Goal: Information Seeking & Learning: Learn about a topic

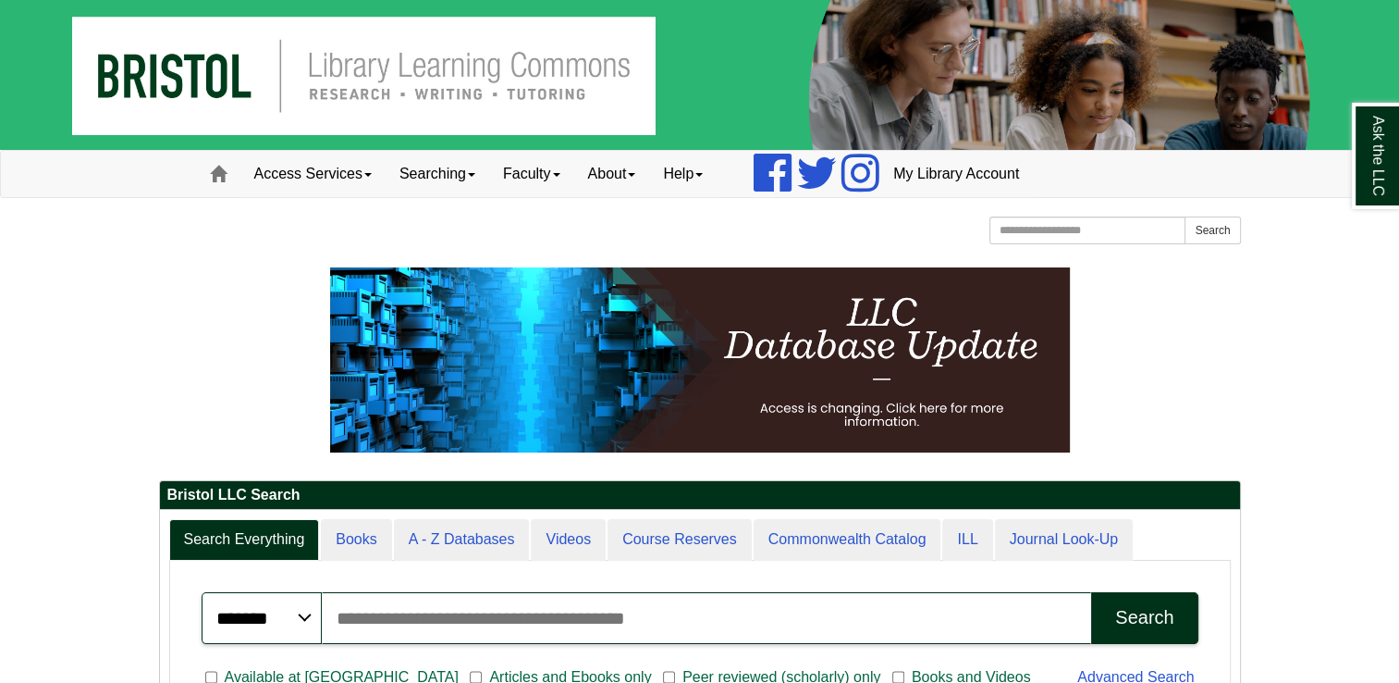
click at [635, 609] on input "Search articles, books, journals & more" at bounding box center [707, 618] width 770 height 52
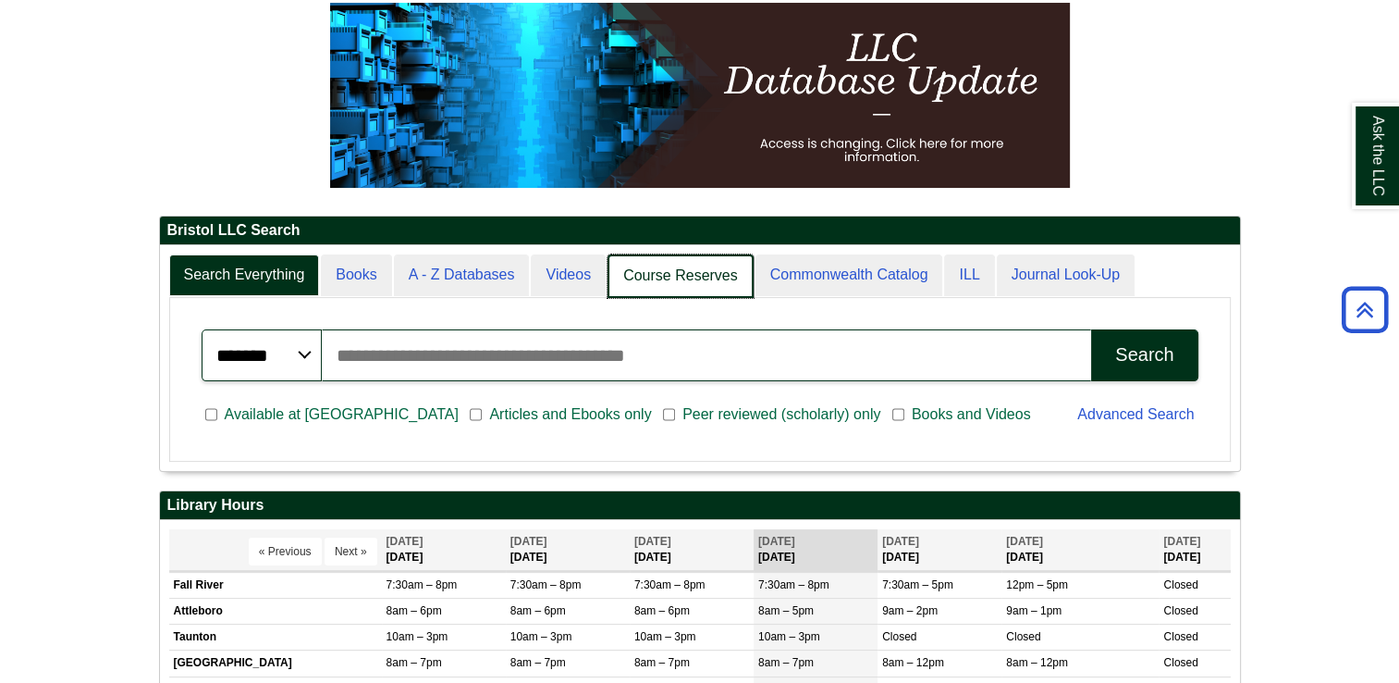
scroll to position [9, 8]
click at [684, 284] on link "Course Reserves" at bounding box center [681, 275] width 146 height 43
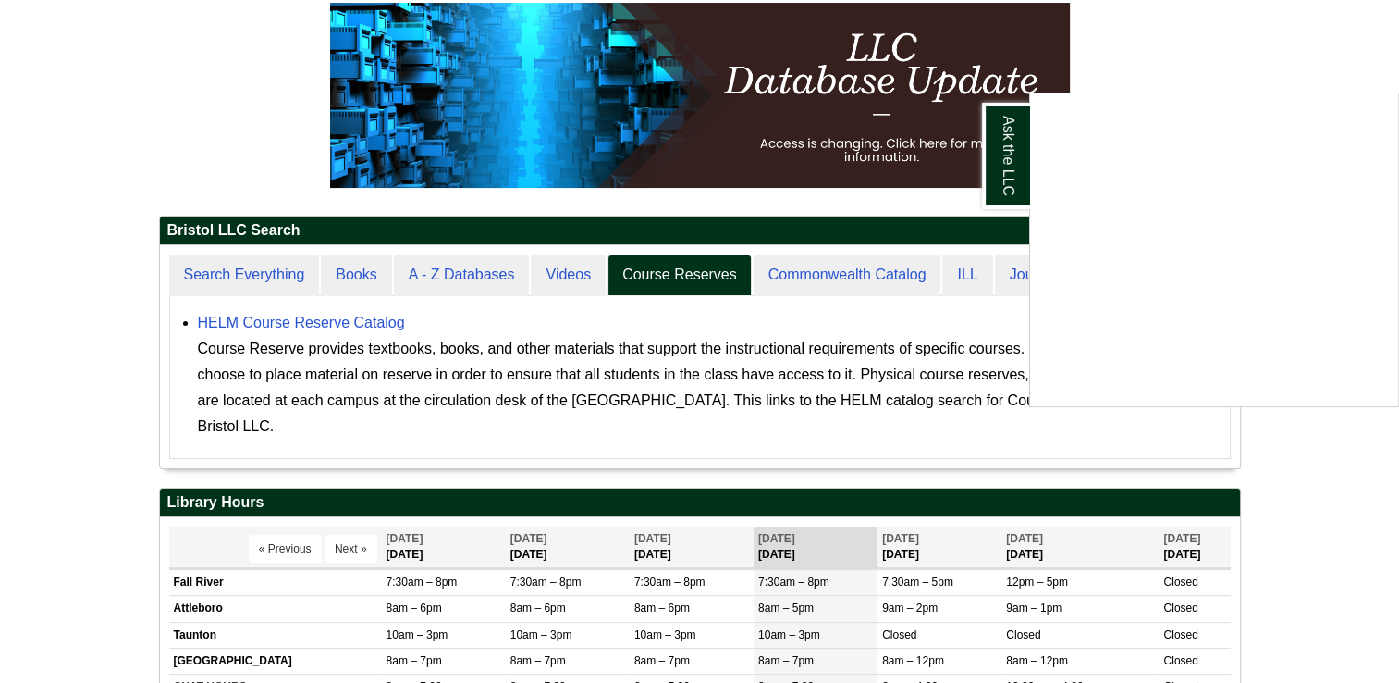
click at [712, 283] on div "Ask the LLC" at bounding box center [699, 341] width 1399 height 683
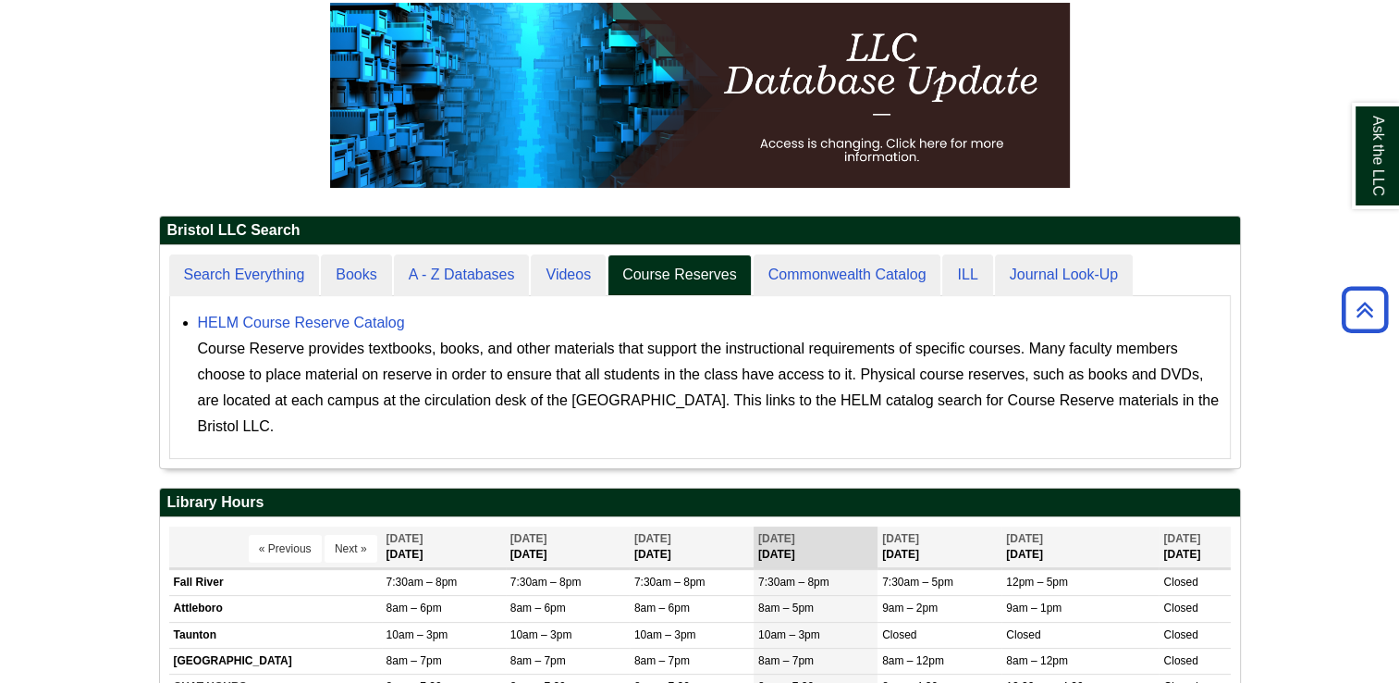
scroll to position [223, 1080]
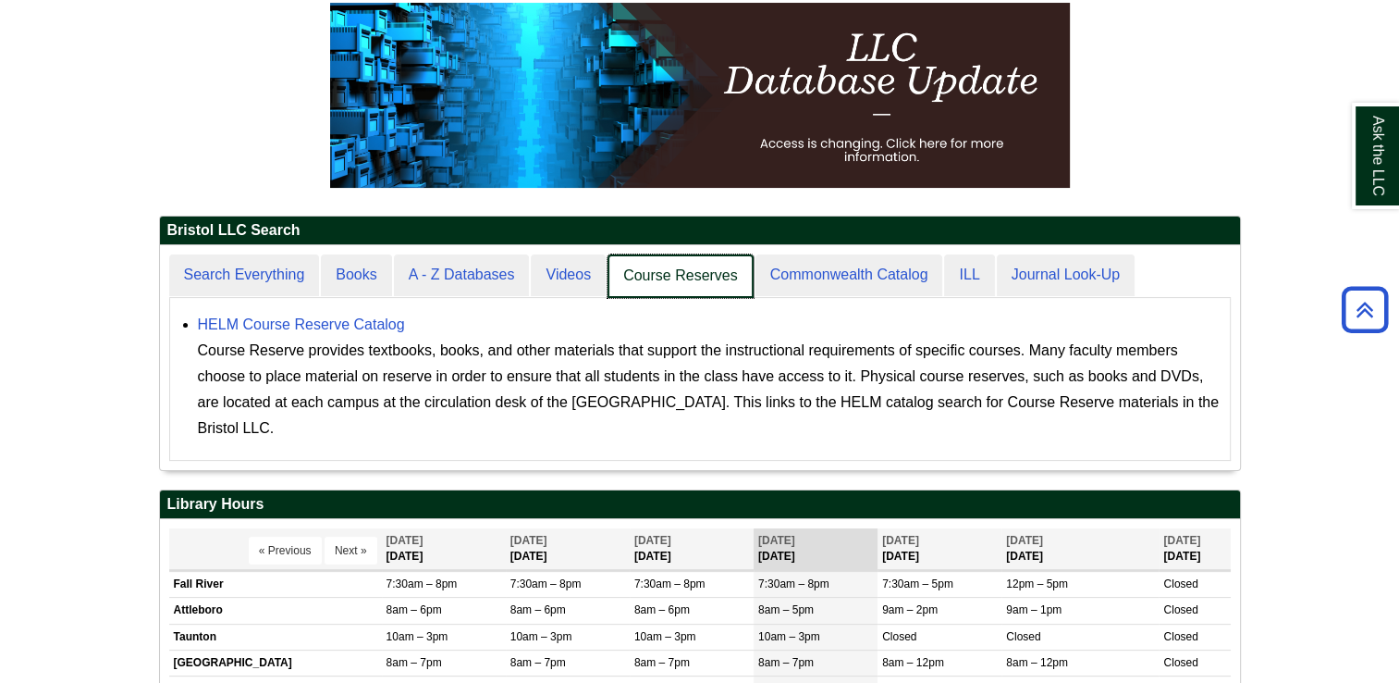
click at [694, 272] on link "Course Reserves" at bounding box center [681, 275] width 146 height 43
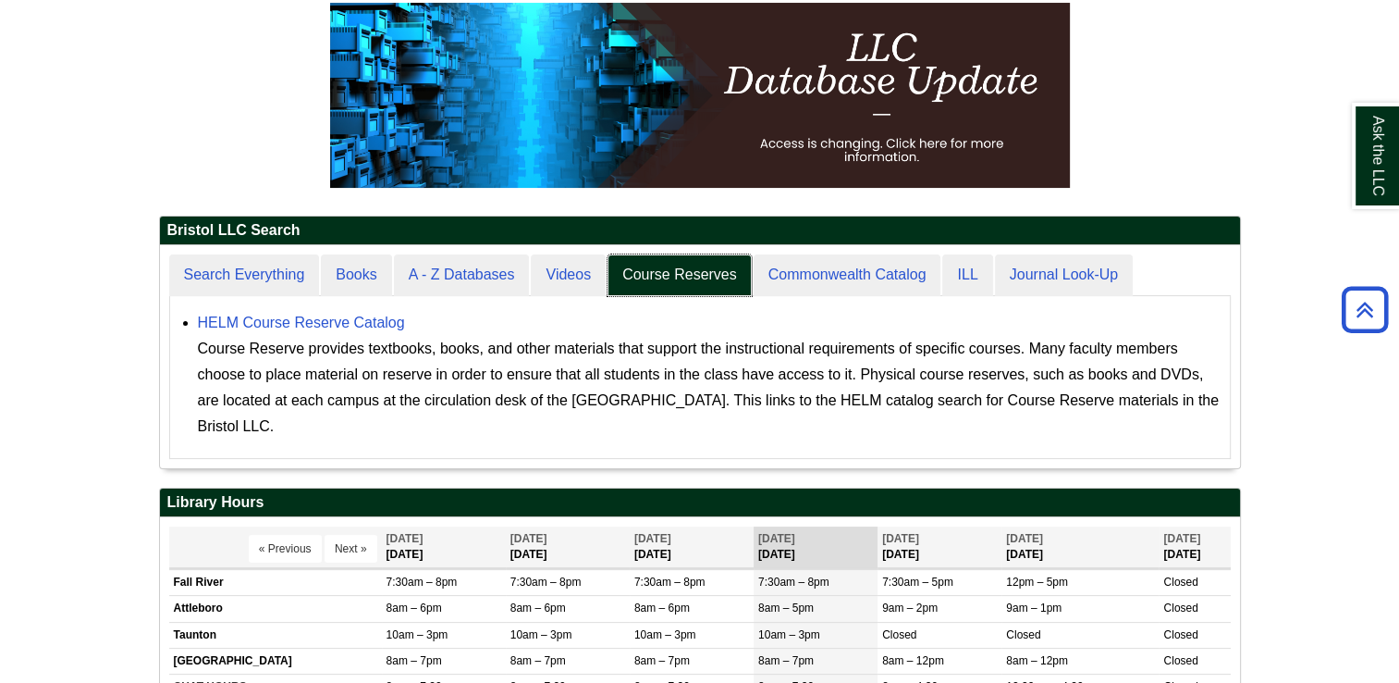
scroll to position [222, 1080]
click at [370, 317] on link "HELM Course Reserve Catalog" at bounding box center [301, 322] width 207 height 16
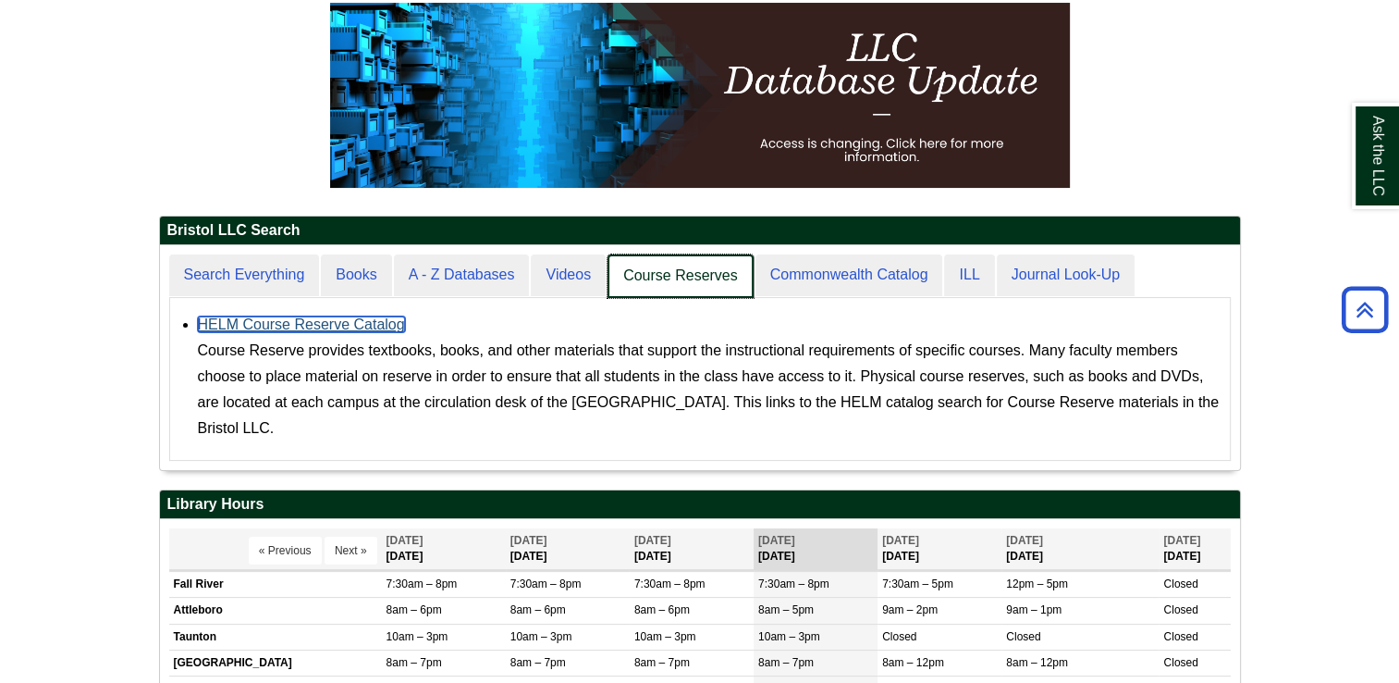
scroll to position [223, 1080]
click at [659, 274] on link "Course Reserves" at bounding box center [681, 275] width 146 height 43
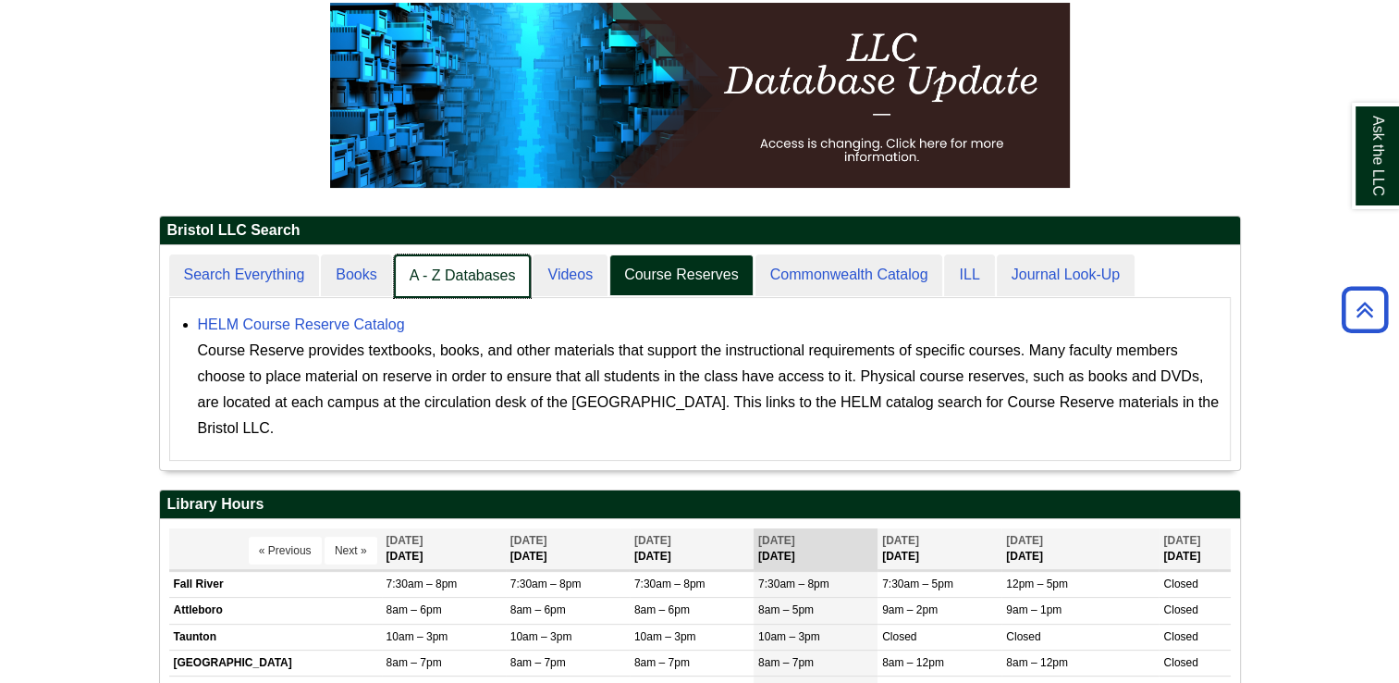
click at [463, 280] on link "A - Z Databases" at bounding box center [463, 275] width 138 height 43
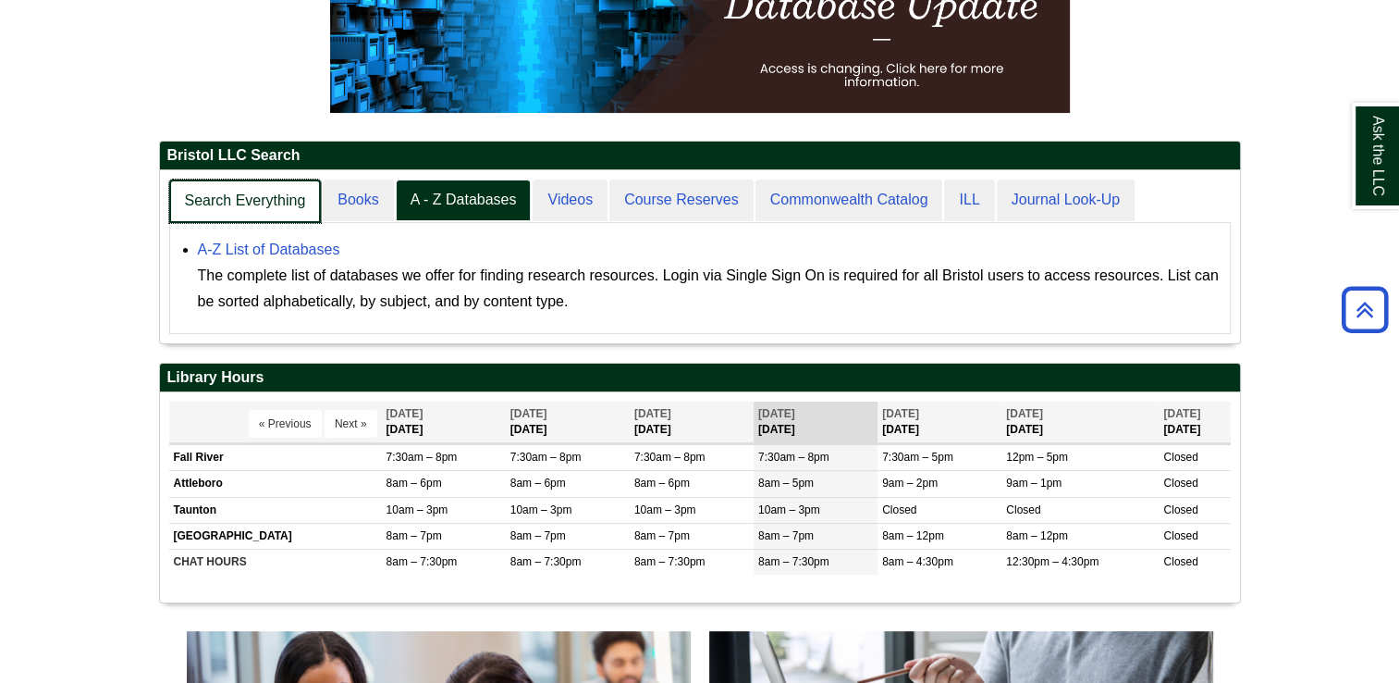
click at [239, 213] on link "Search Everything" at bounding box center [245, 200] width 153 height 43
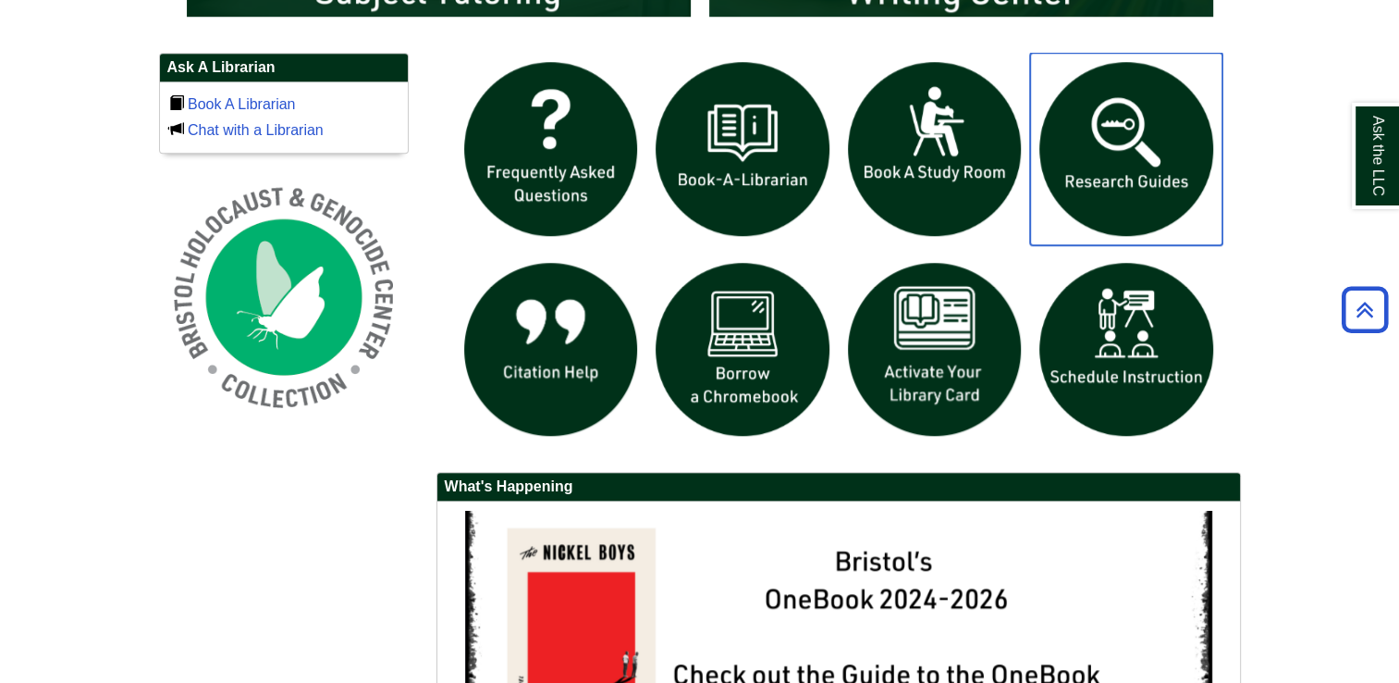
click at [1154, 151] on img "slideshow" at bounding box center [1126, 149] width 192 height 192
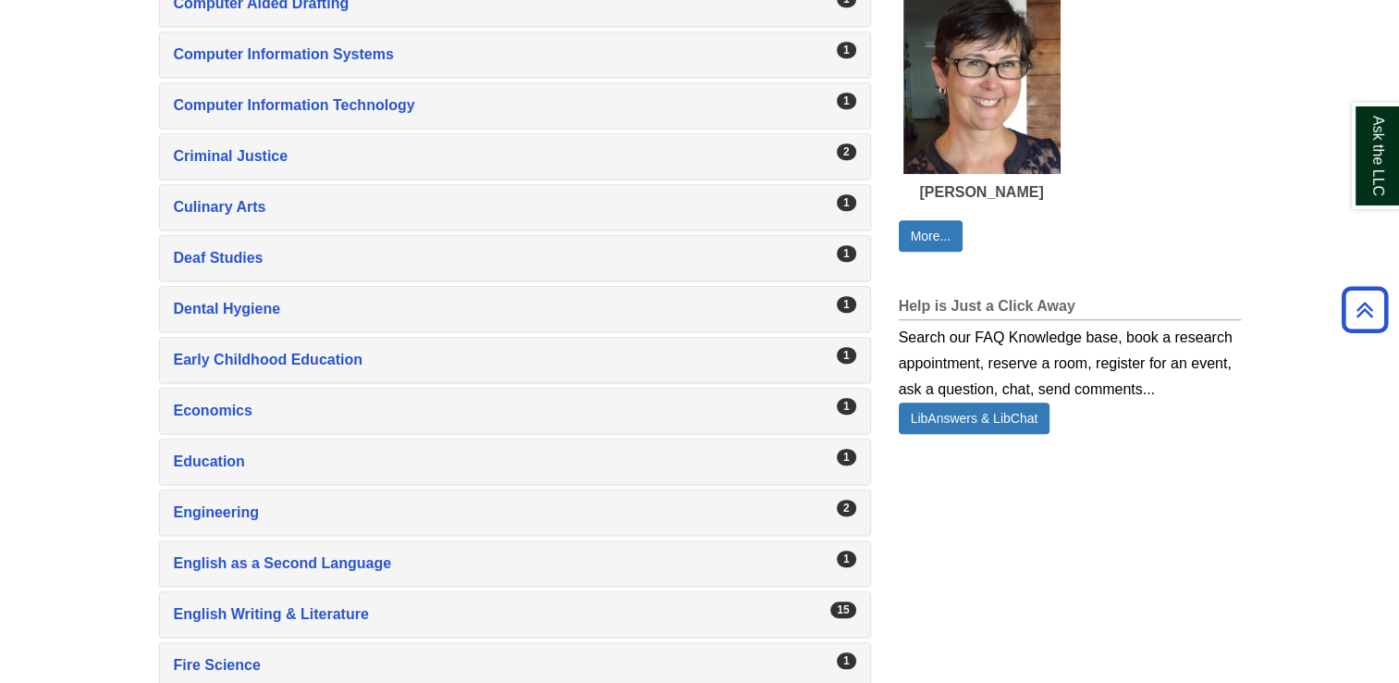
scroll to position [1162, 0]
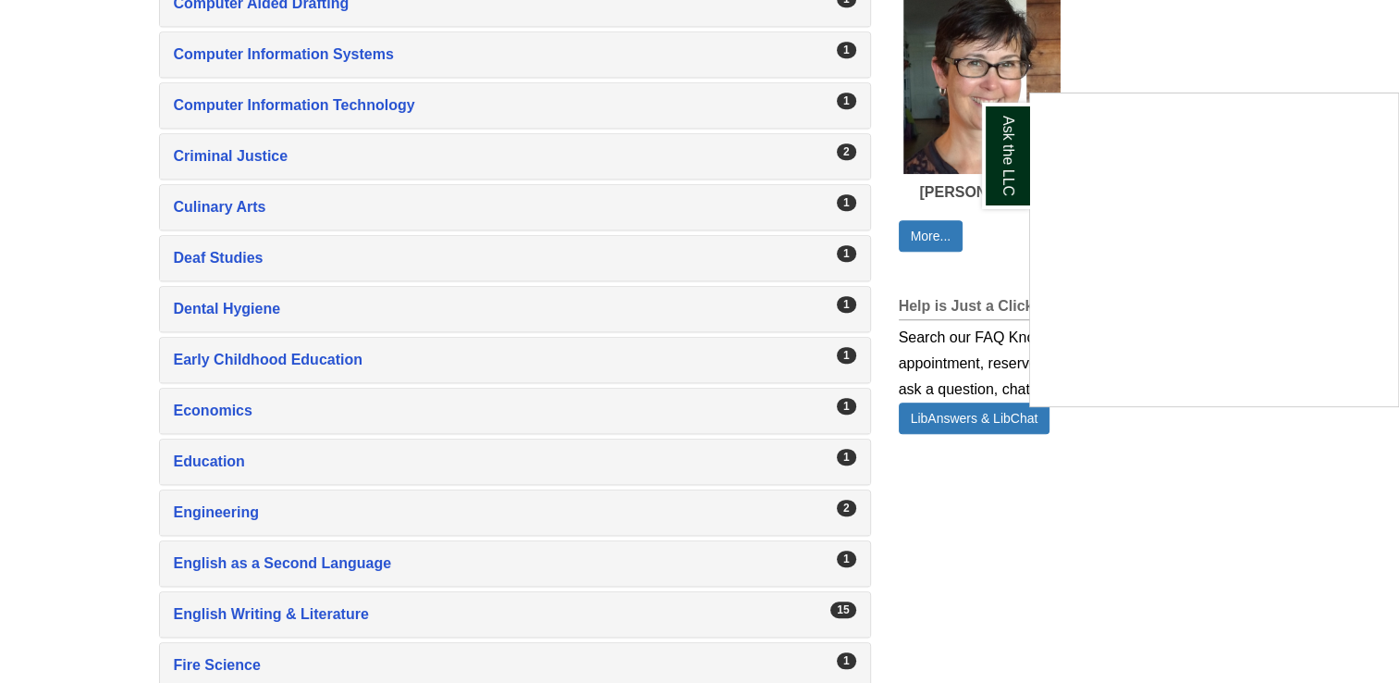
click at [244, 585] on div "Ask the LLC" at bounding box center [699, 341] width 1399 height 683
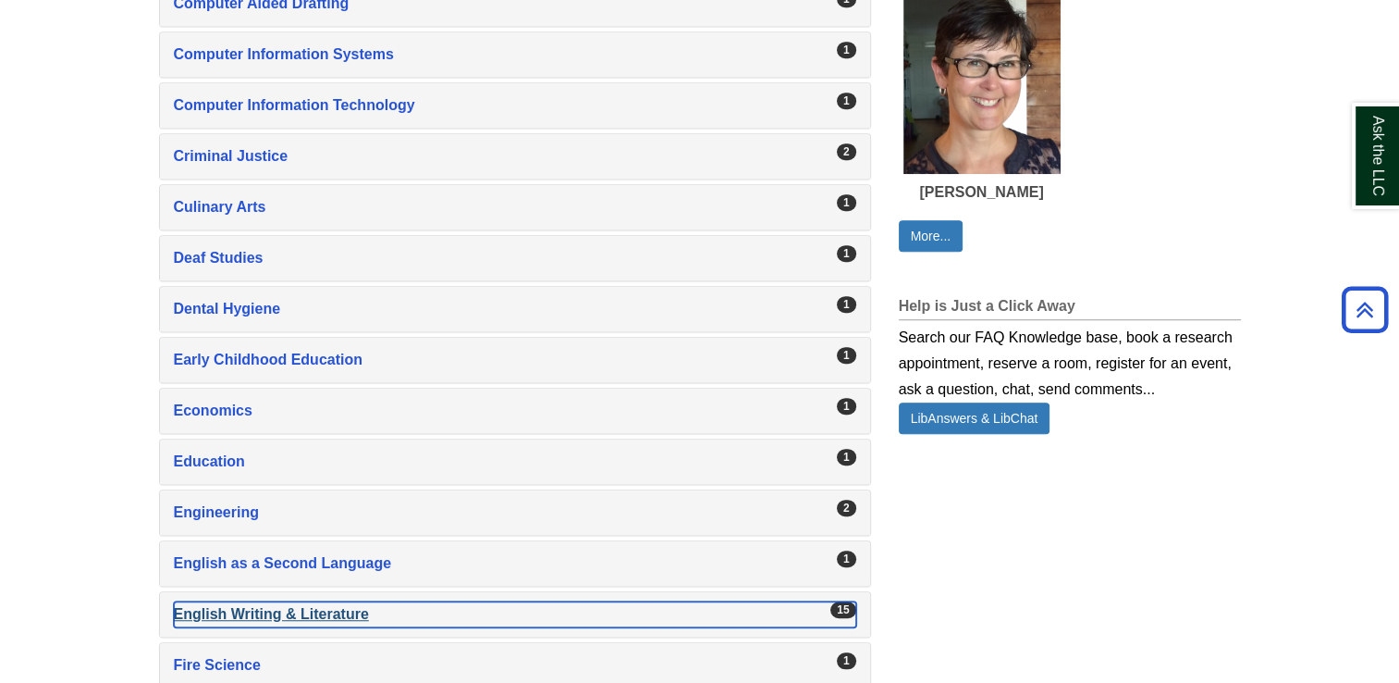
click at [249, 601] on div "English Writing & Literature , 15 guides" at bounding box center [515, 614] width 683 height 26
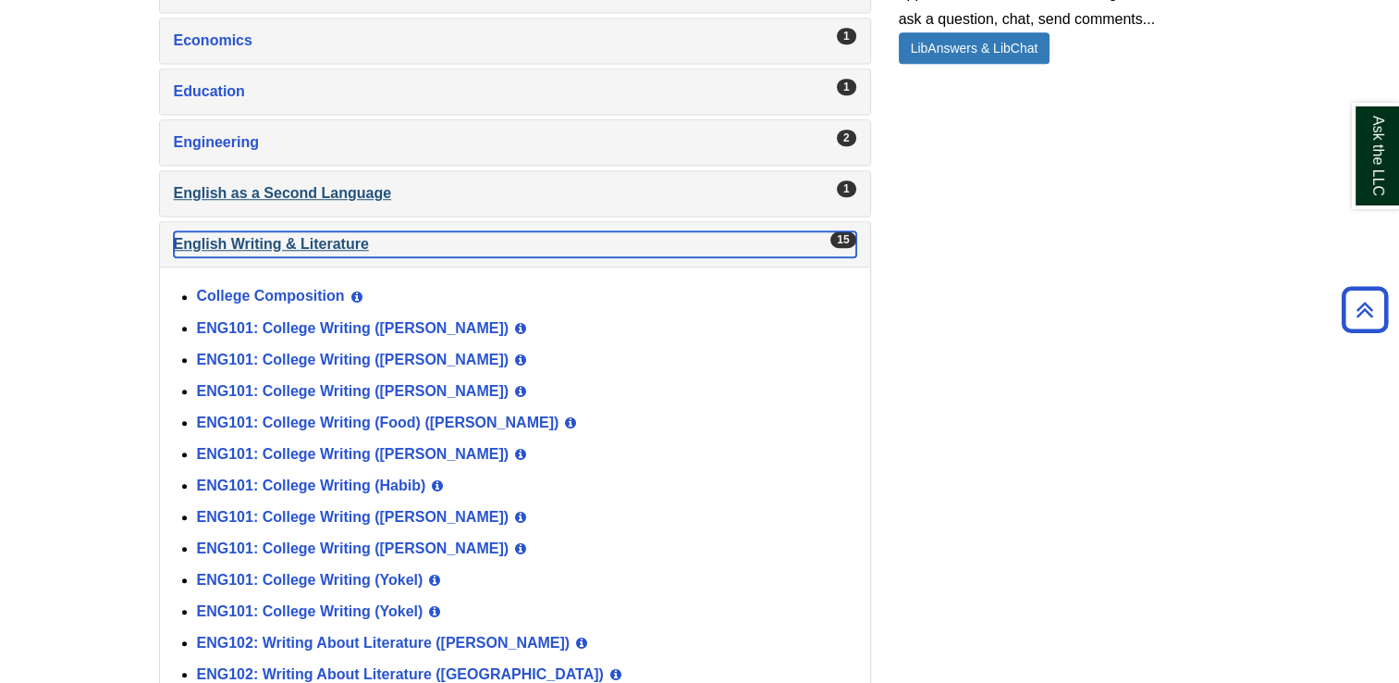
scroll to position [1680, 0]
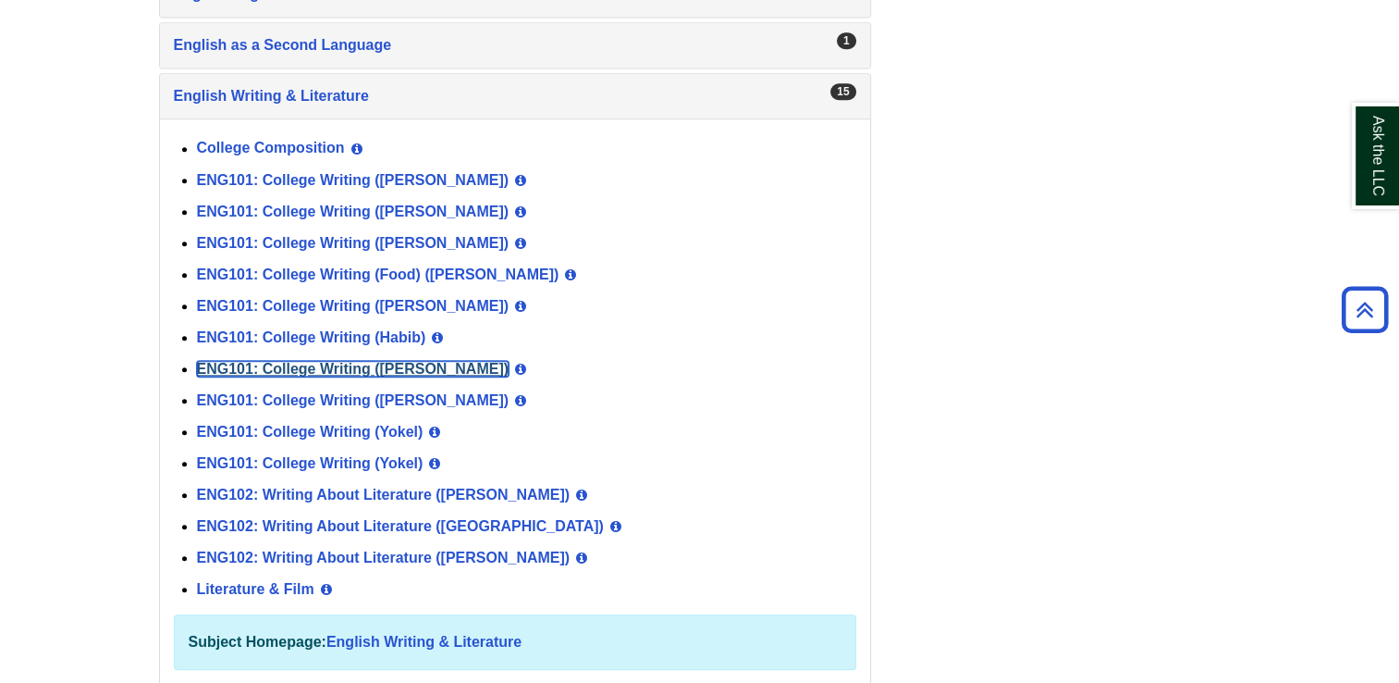
click at [361, 361] on link "ENG101: College Writing ([PERSON_NAME])" at bounding box center [353, 369] width 313 height 16
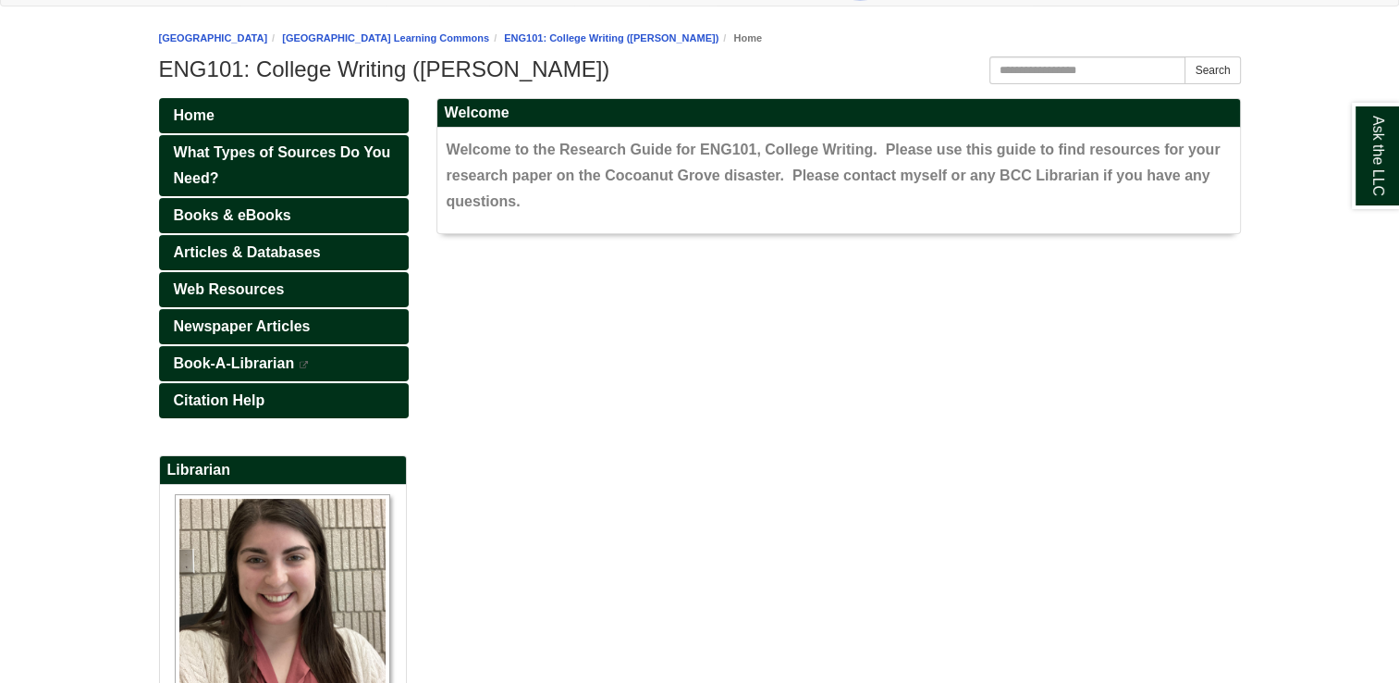
scroll to position [192, 0]
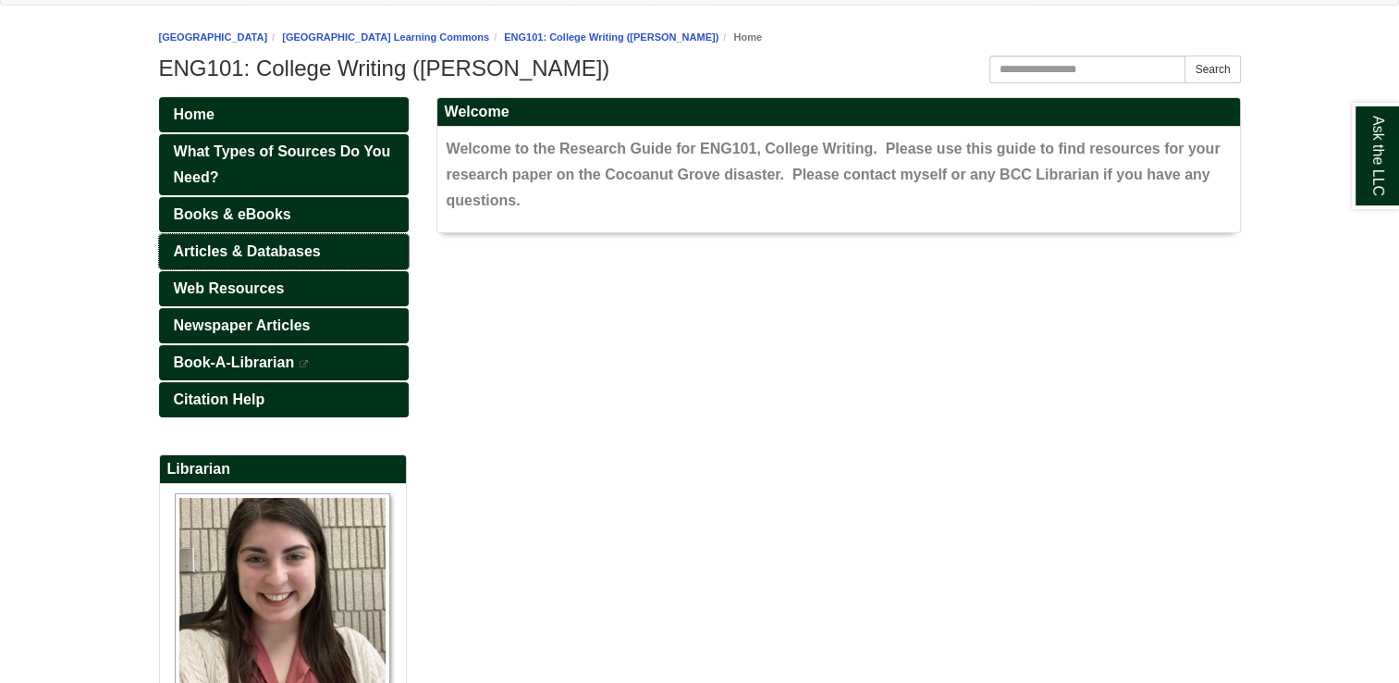
click at [247, 253] on span "Articles & Databases" at bounding box center [247, 251] width 147 height 16
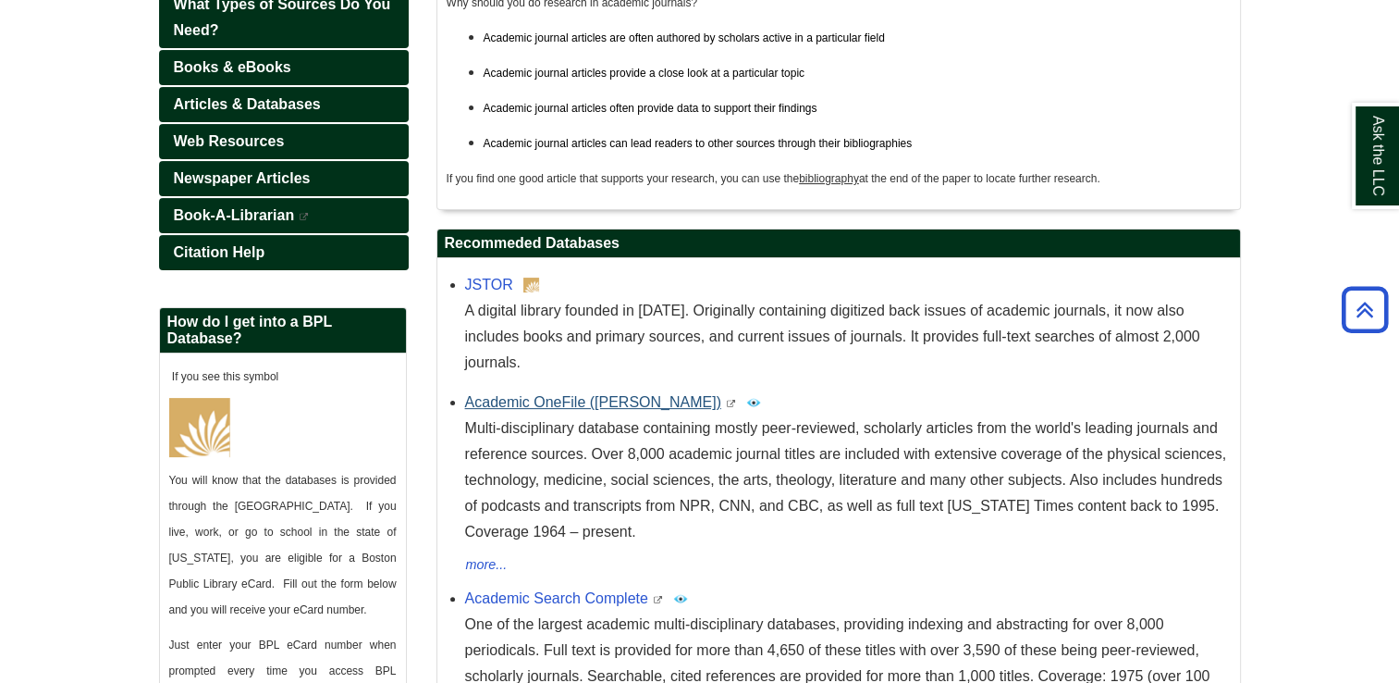
scroll to position [451, 0]
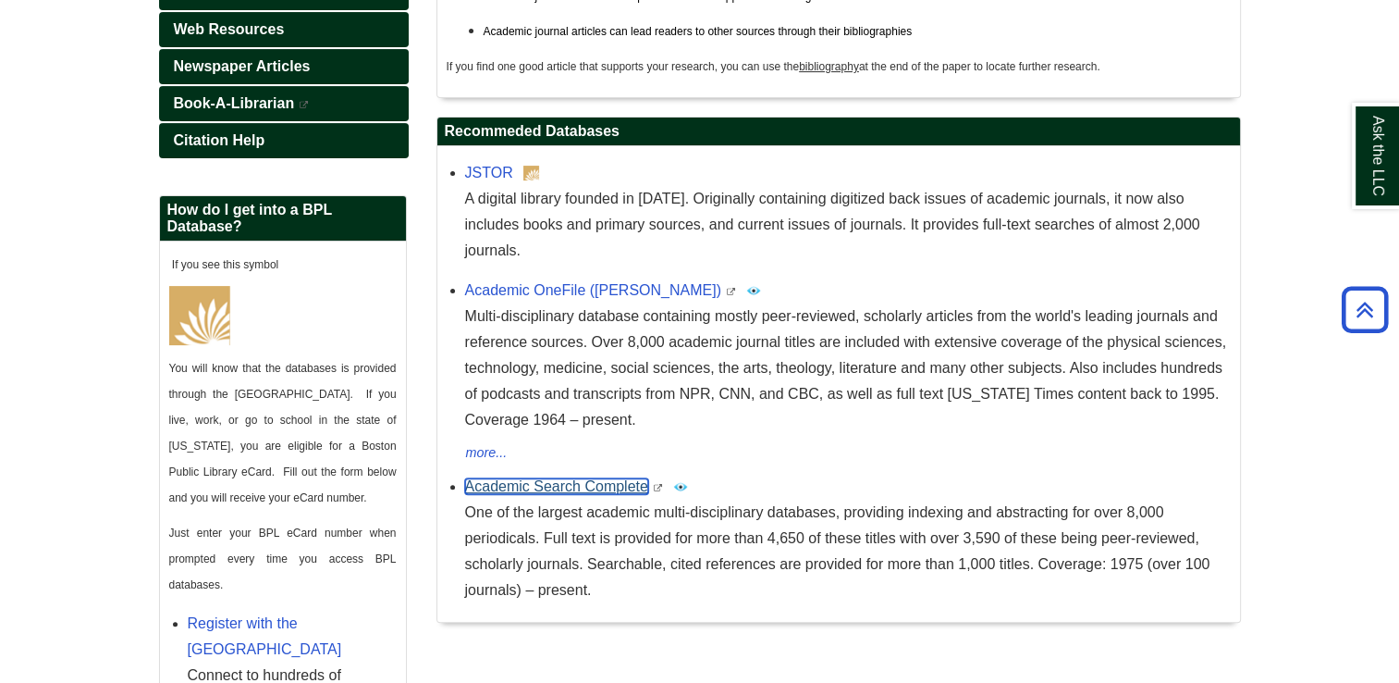
click at [555, 478] on link "Academic Search Complete" at bounding box center [556, 486] width 183 height 16
